Goal: Find specific page/section: Find specific page/section

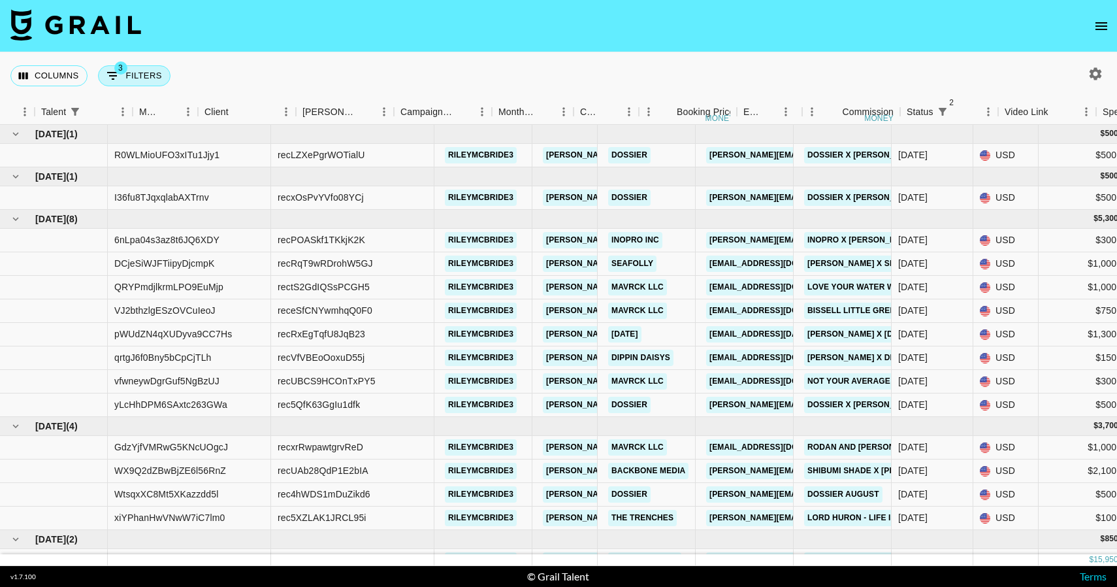
scroll to position [0, 400]
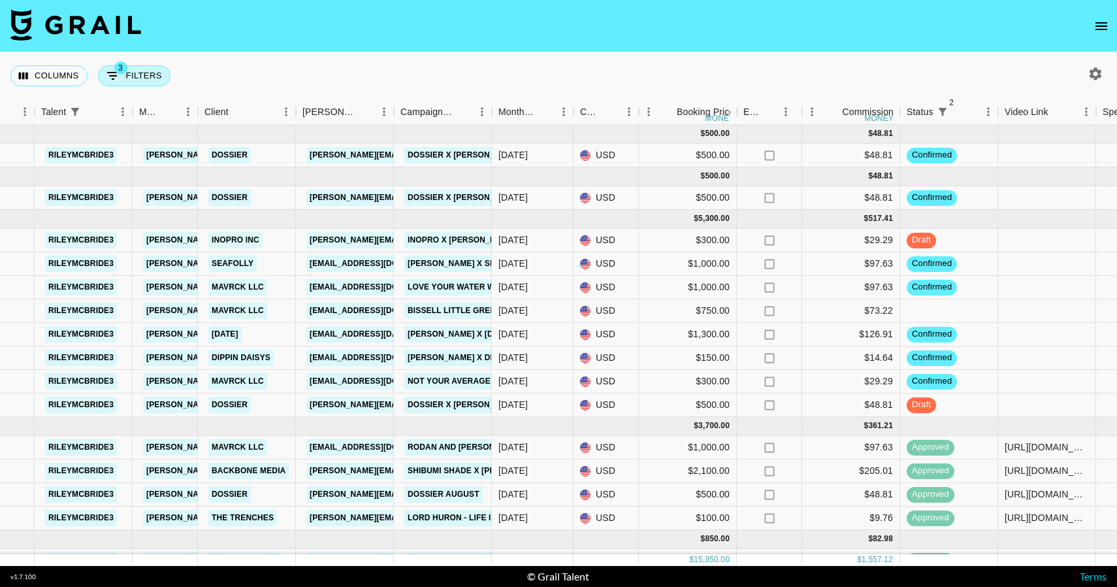
click at [124, 74] on button "3 Filters" at bounding box center [134, 75] width 73 height 21
select select "status"
select select "not"
select select "cancelled"
select select "status"
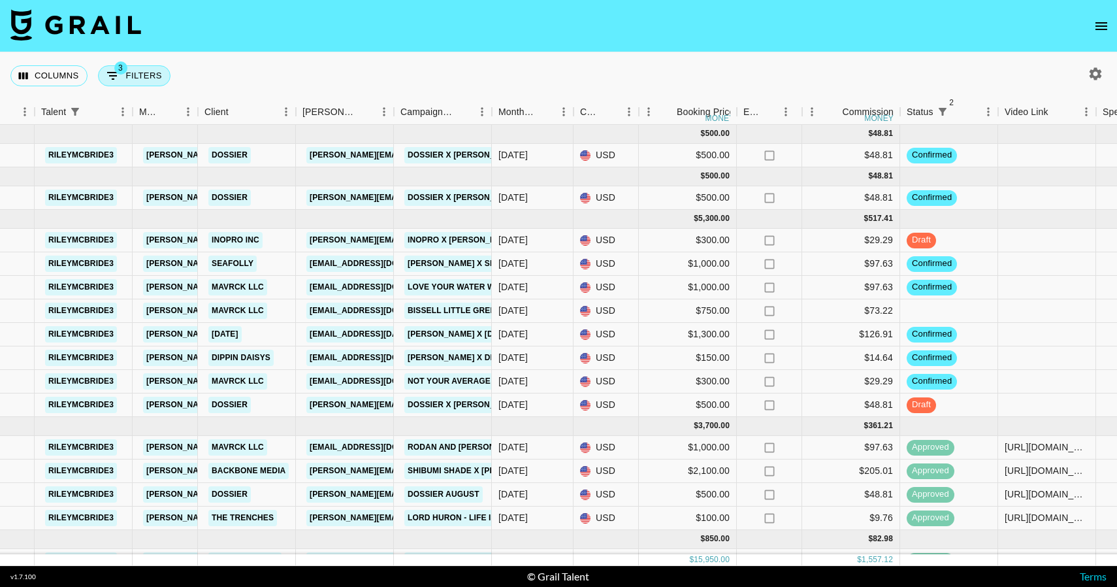
select select "not"
select select "declined"
select select "talentName"
select select "startsWith"
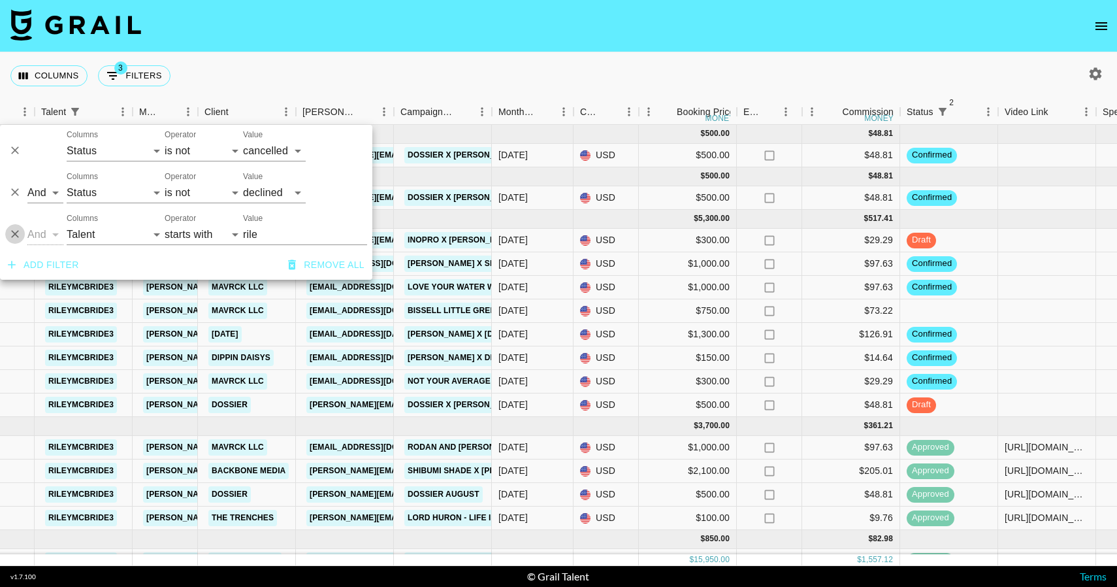
click at [16, 235] on icon "Delete" at bounding box center [15, 235] width 8 height 8
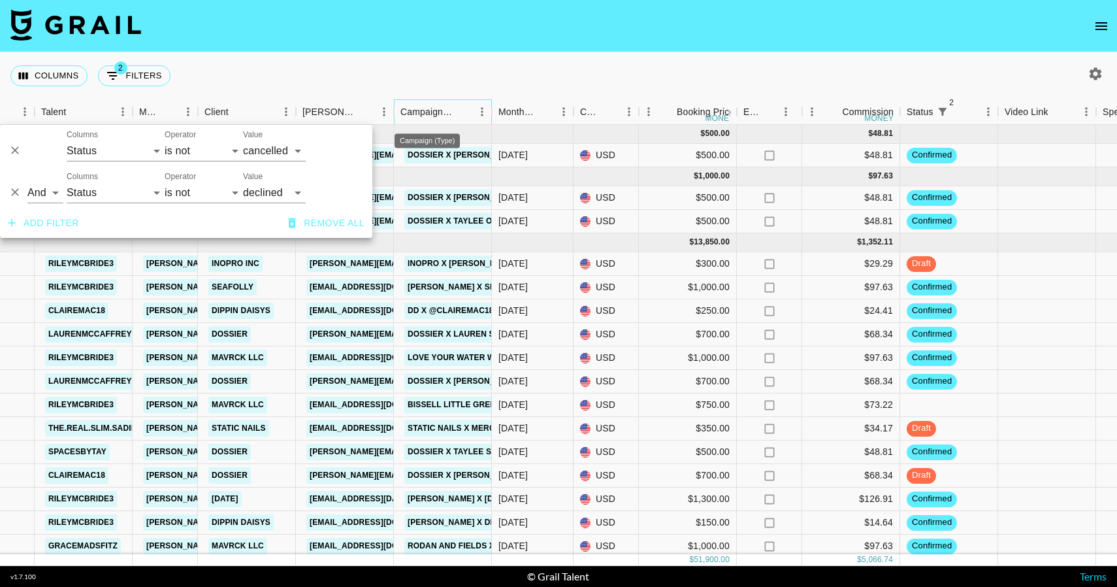
click at [440, 101] on div "Campaign (Type)" at bounding box center [427, 111] width 54 height 25
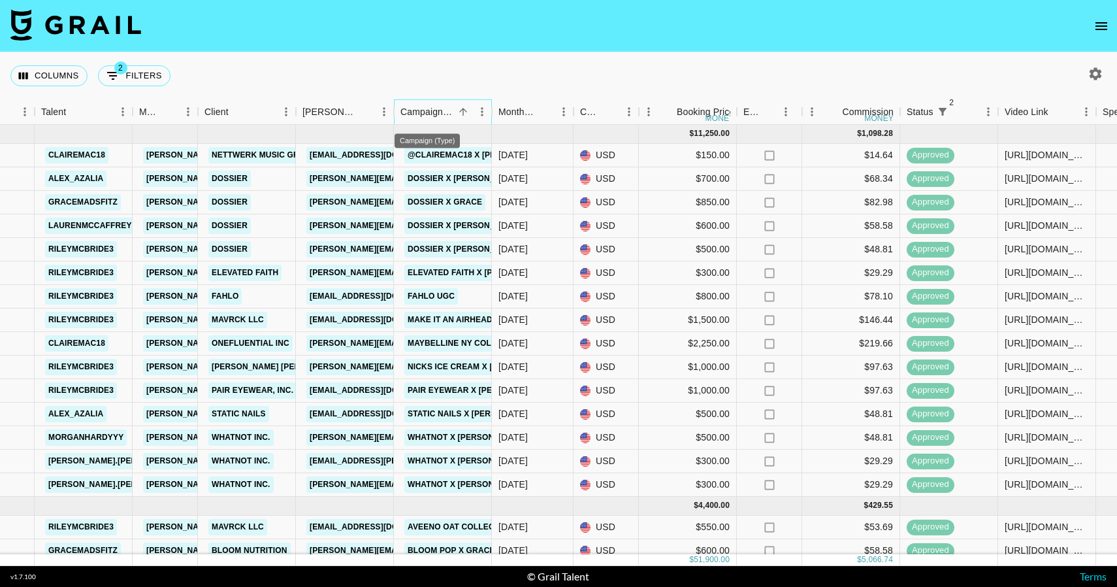
click at [442, 108] on div "Campaign (Type)" at bounding box center [427, 111] width 54 height 25
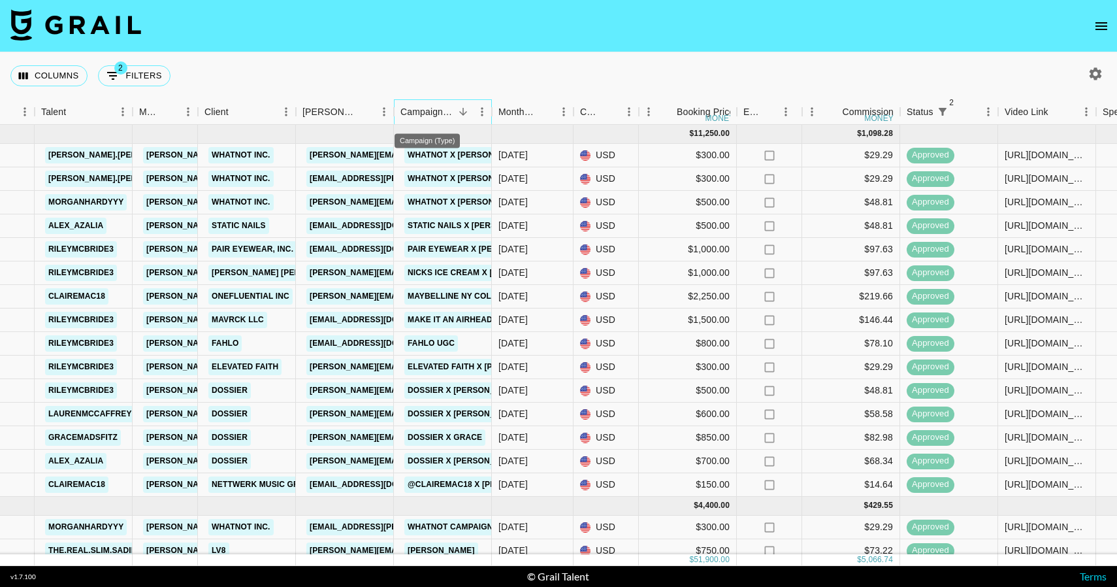
click at [441, 120] on div "Campaign (Type)" at bounding box center [427, 111] width 54 height 25
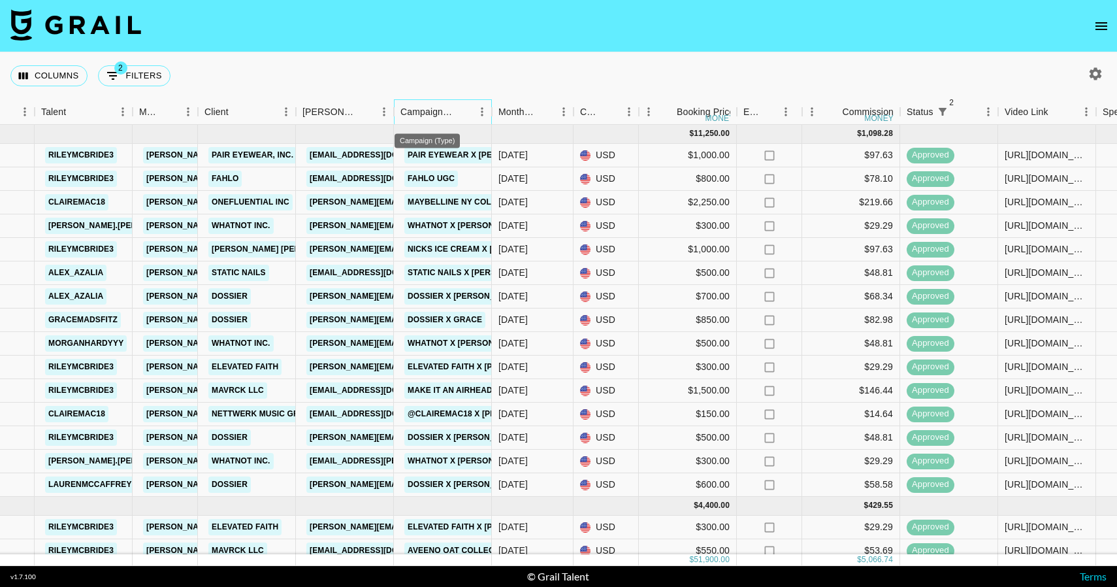
click at [441, 120] on div "Campaign (Type)" at bounding box center [427, 111] width 54 height 25
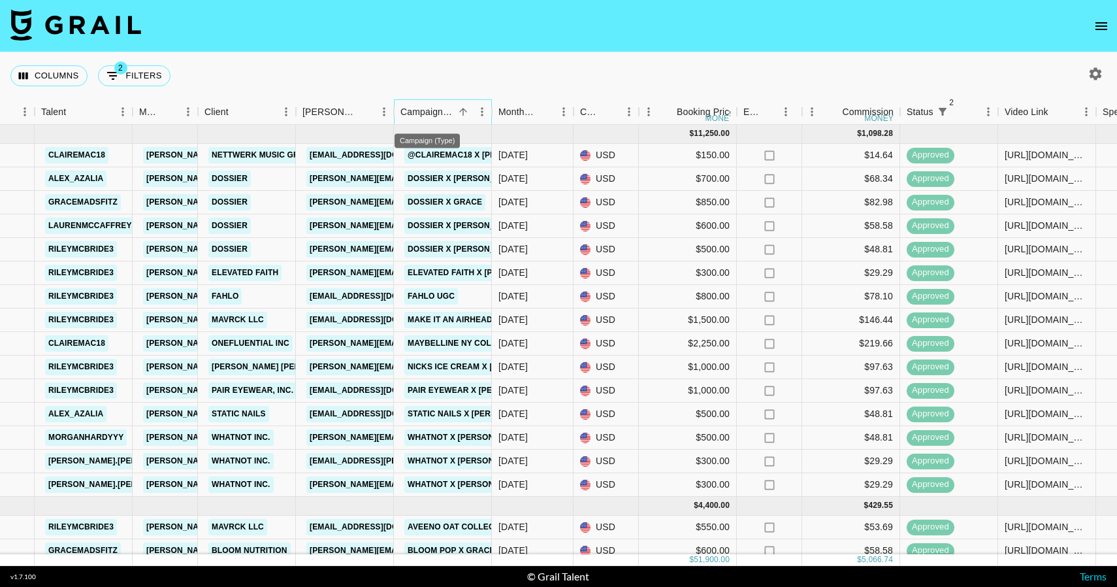
click at [441, 120] on div "Campaign (Type)" at bounding box center [427, 111] width 54 height 25
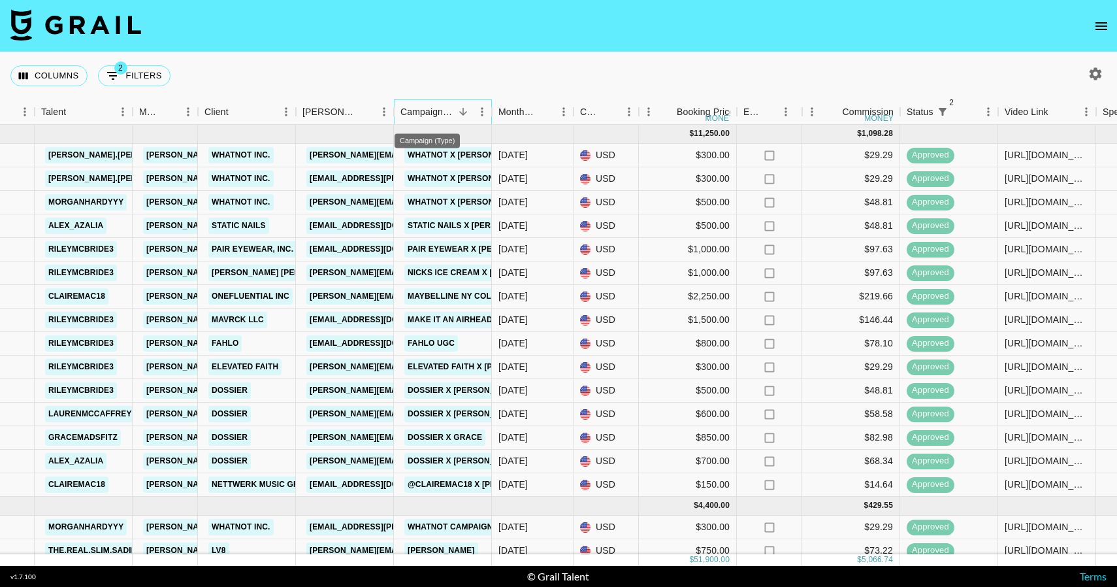
click at [441, 120] on div "Campaign (Type)" at bounding box center [427, 111] width 54 height 25
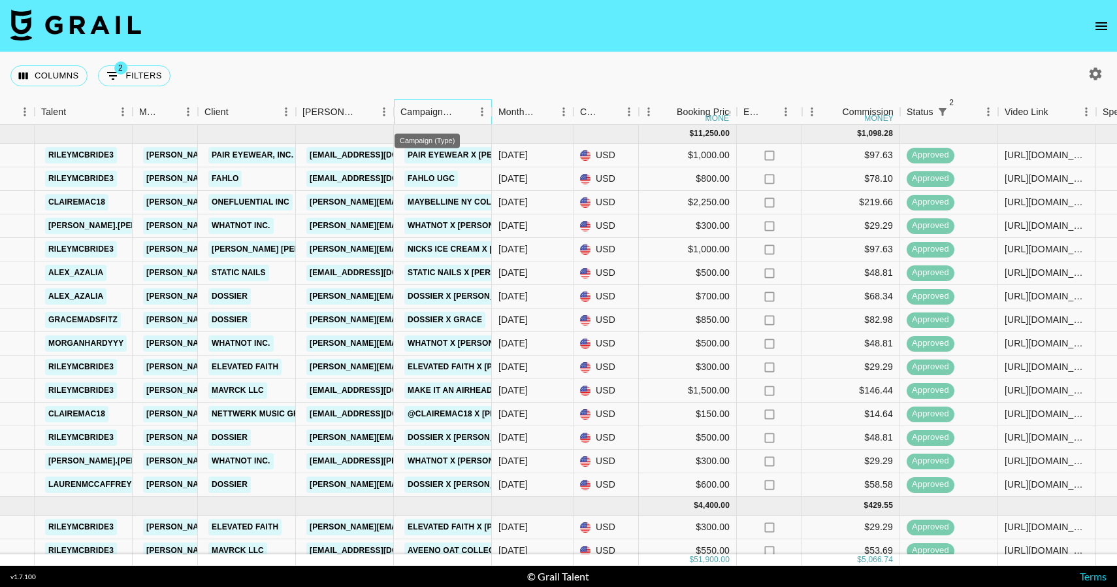
click at [441, 120] on div "Campaign (Type)" at bounding box center [427, 111] width 54 height 25
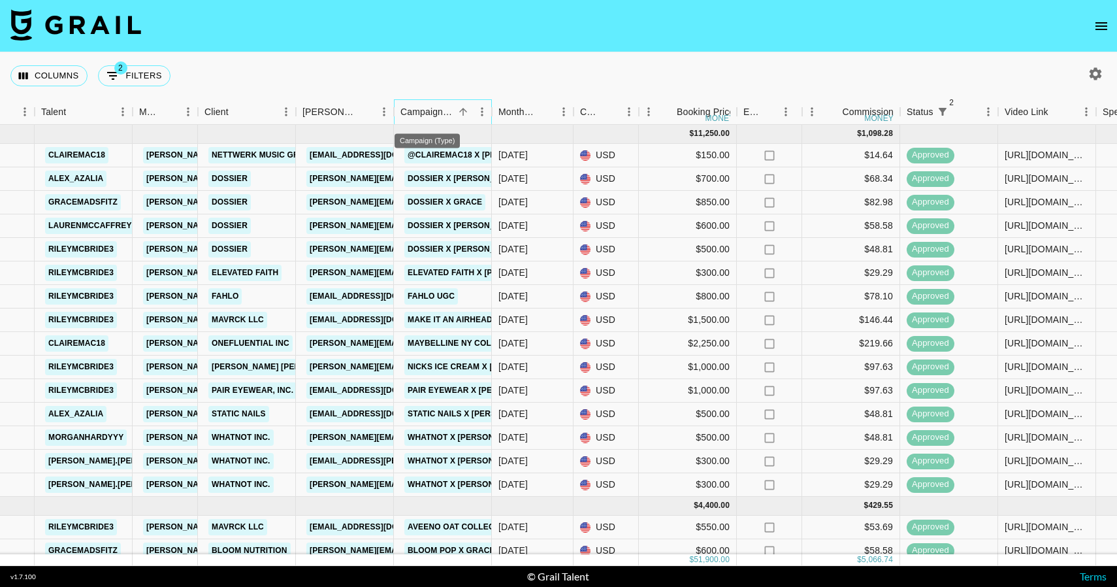
click at [441, 120] on div "Campaign (Type)" at bounding box center [427, 111] width 54 height 25
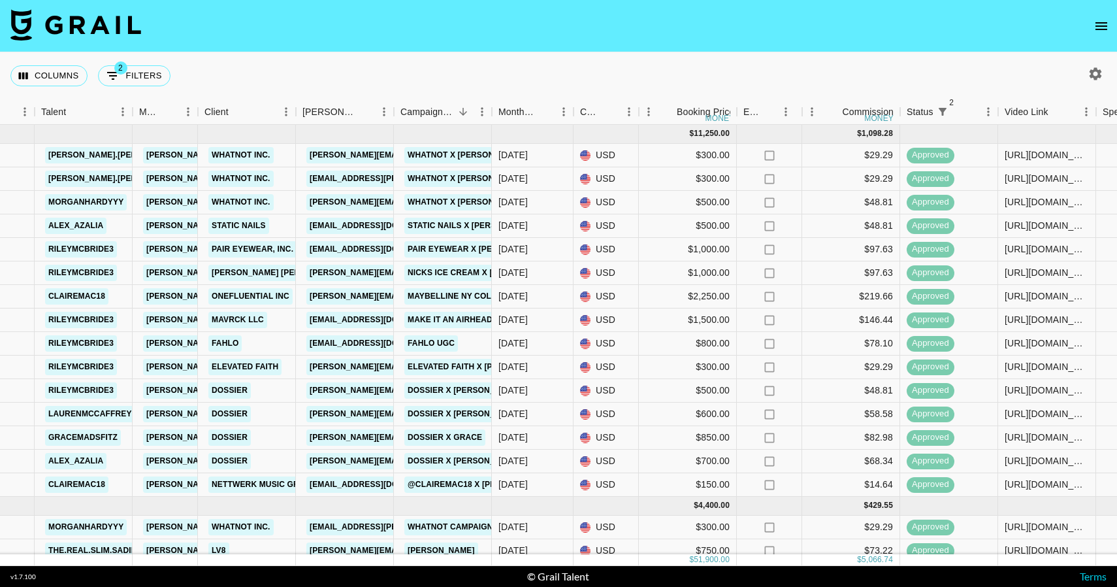
click at [447, 77] on div "Columns 2 Filters + Booking" at bounding box center [558, 75] width 1117 height 47
